Goal: Find specific page/section: Find specific page/section

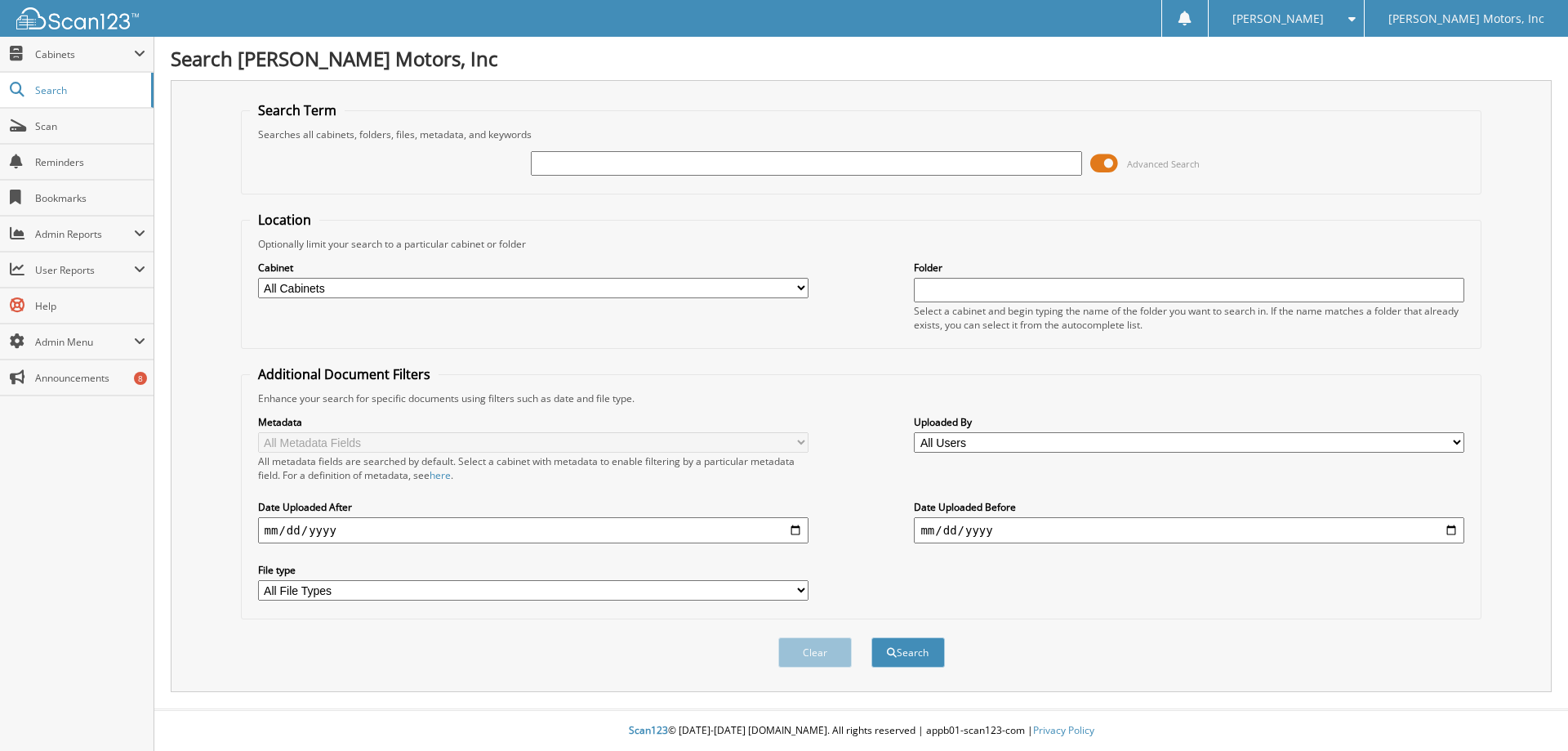
click at [742, 165] on input "text" at bounding box center [805, 164] width 550 height 25
type input "G7113"
click at [871, 637] on button "Search" at bounding box center [908, 652] width 74 height 30
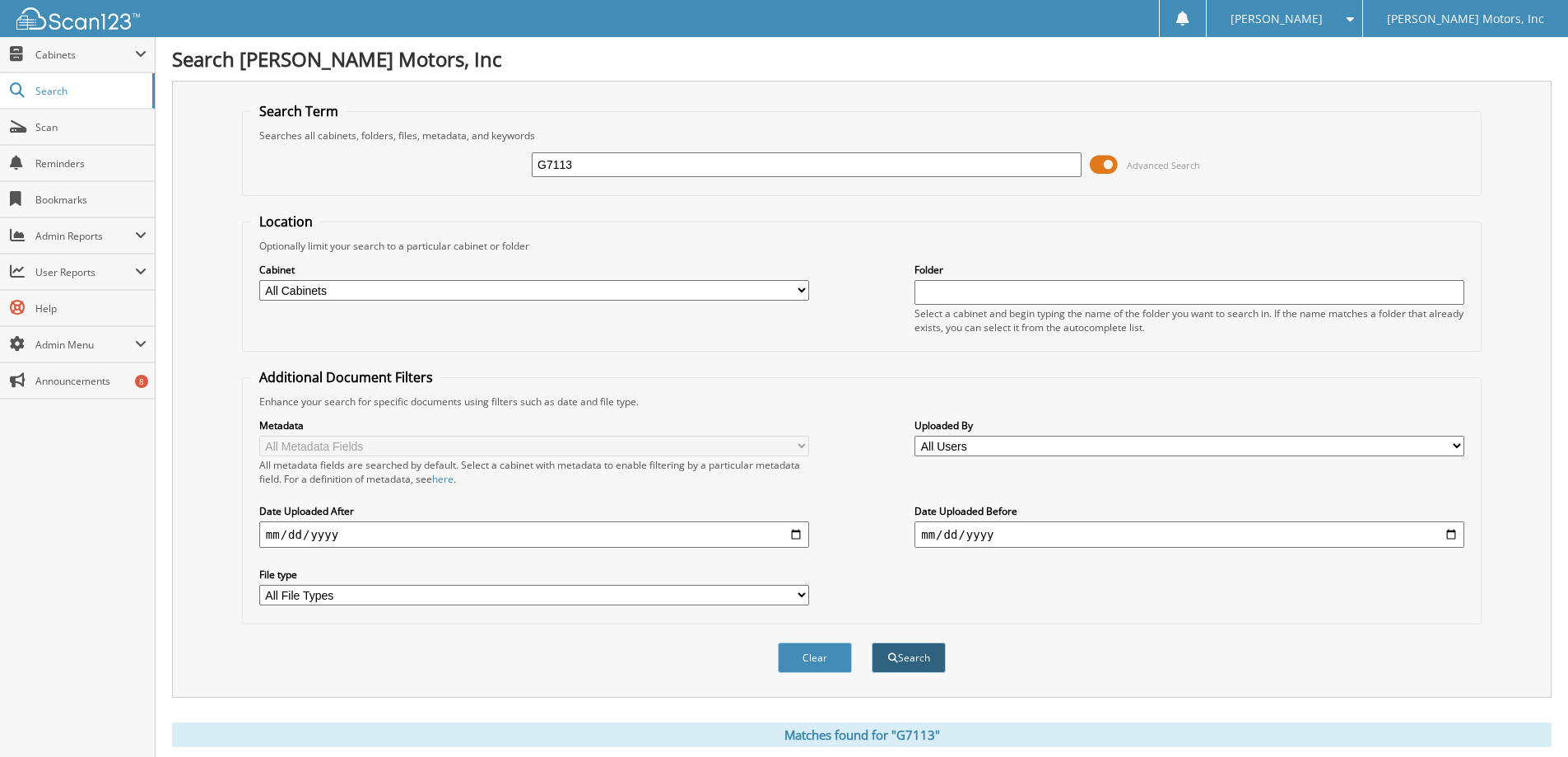
click at [913, 664] on button "Search" at bounding box center [909, 658] width 74 height 30
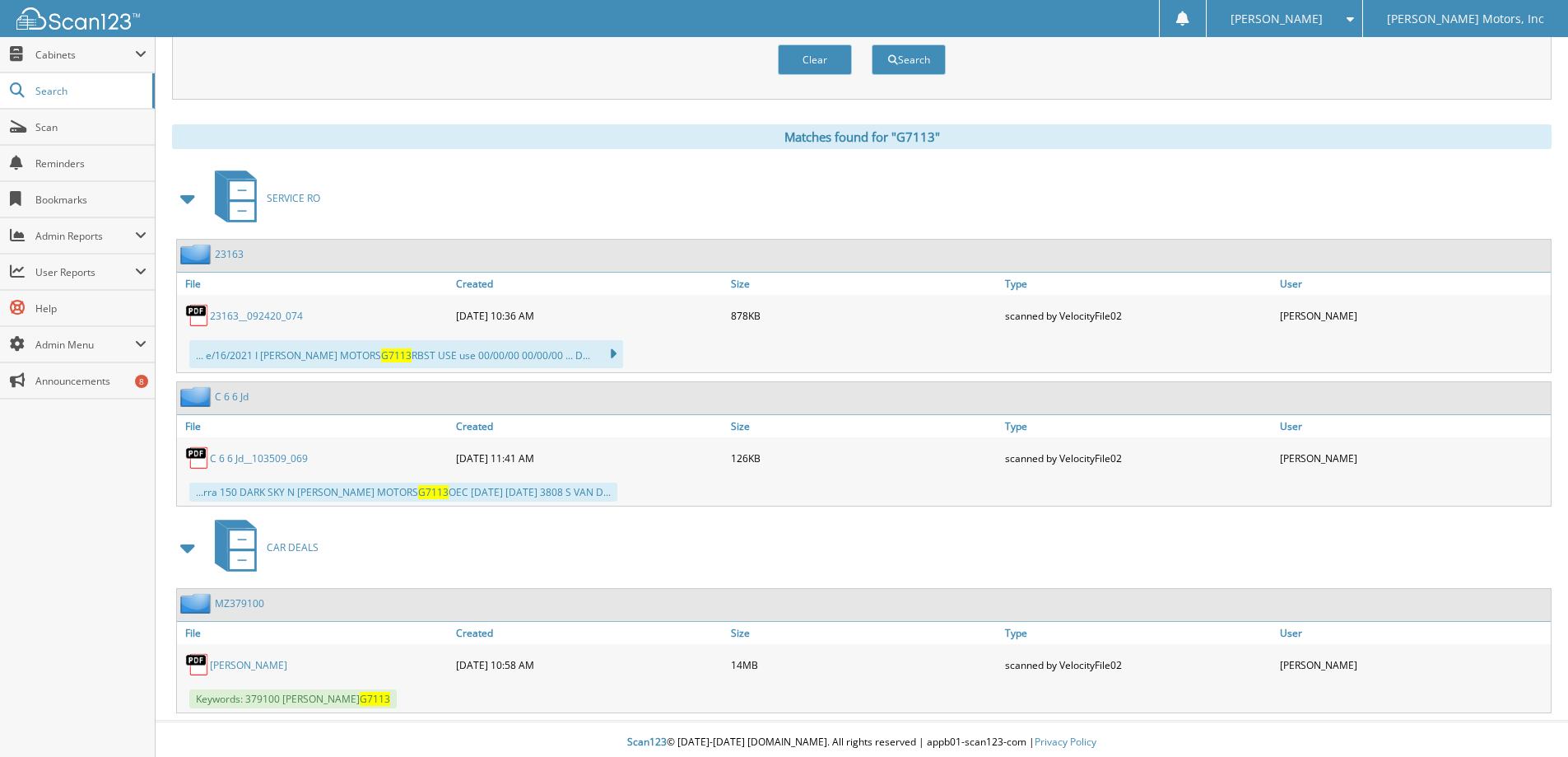
scroll to position [604, 0]
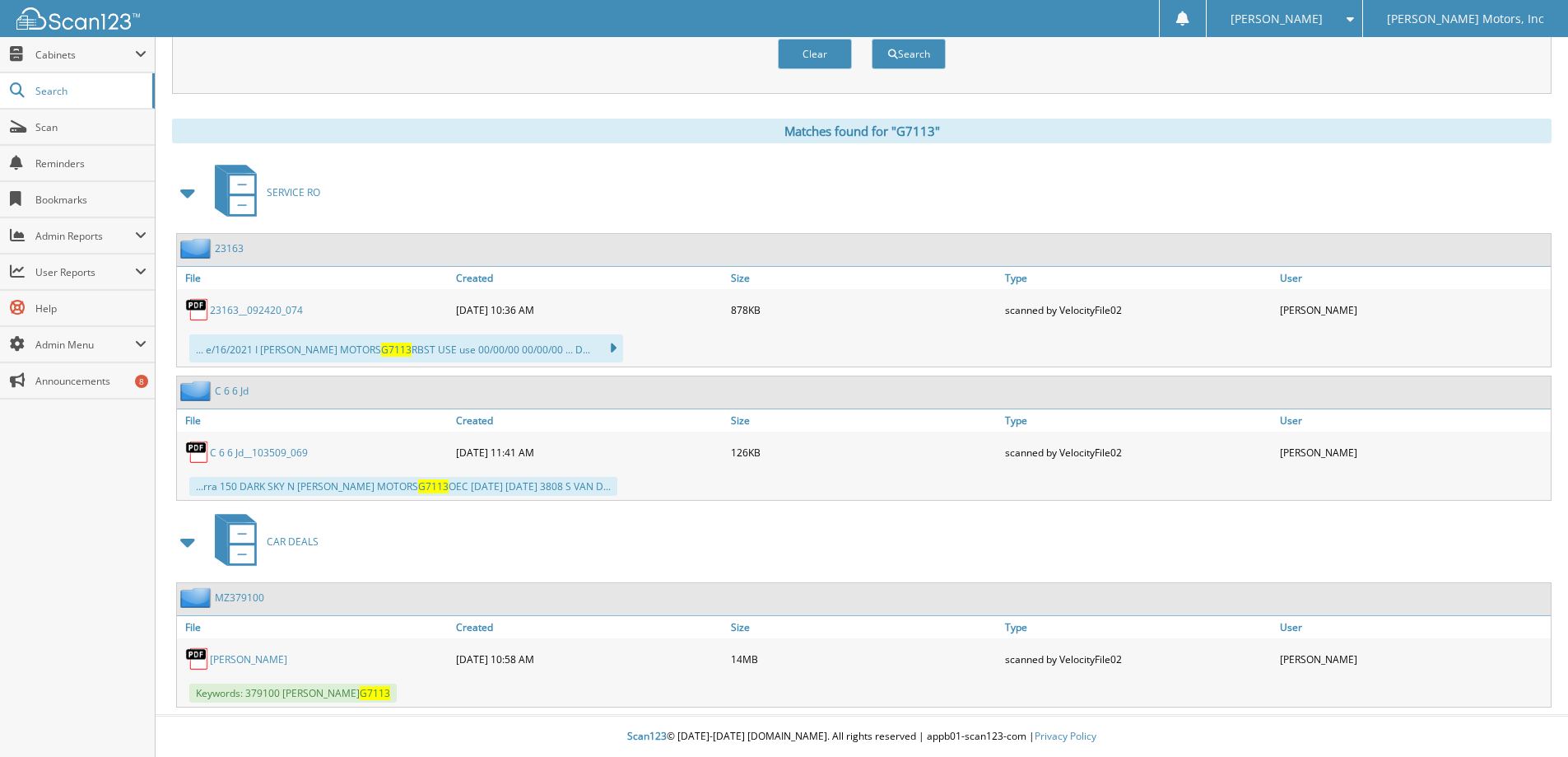
click at [252, 660] on link "GARY SCHILLING" at bounding box center [248, 659] width 77 height 14
